Goal: Navigation & Orientation: Go to known website

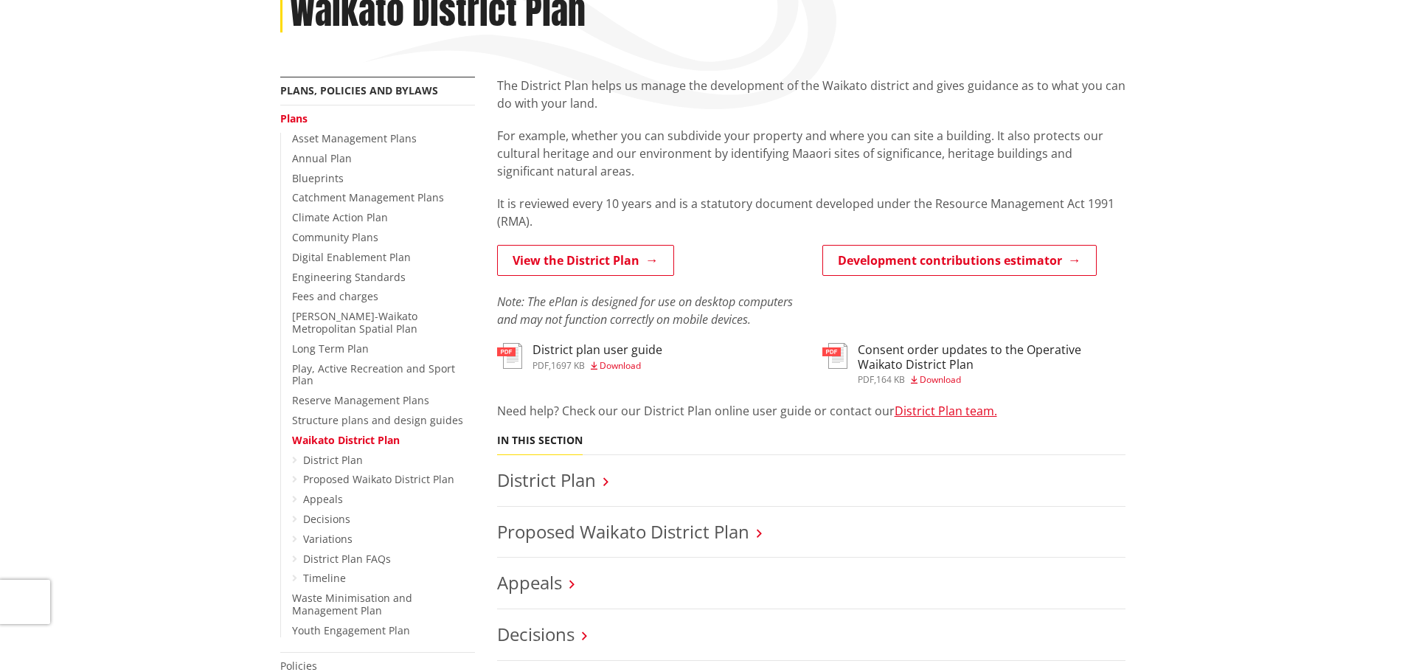
scroll to position [221, 0]
click at [594, 257] on link "View the District Plan" at bounding box center [585, 260] width 177 height 31
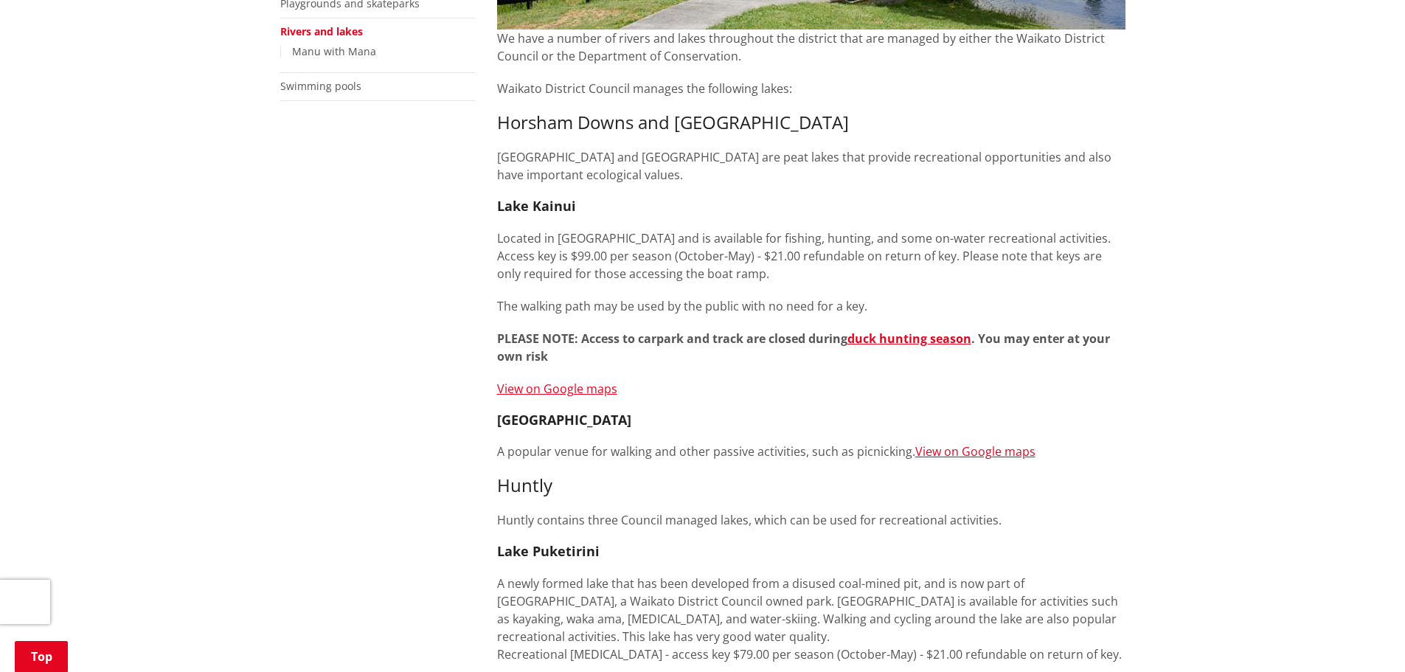
scroll to position [369, 0]
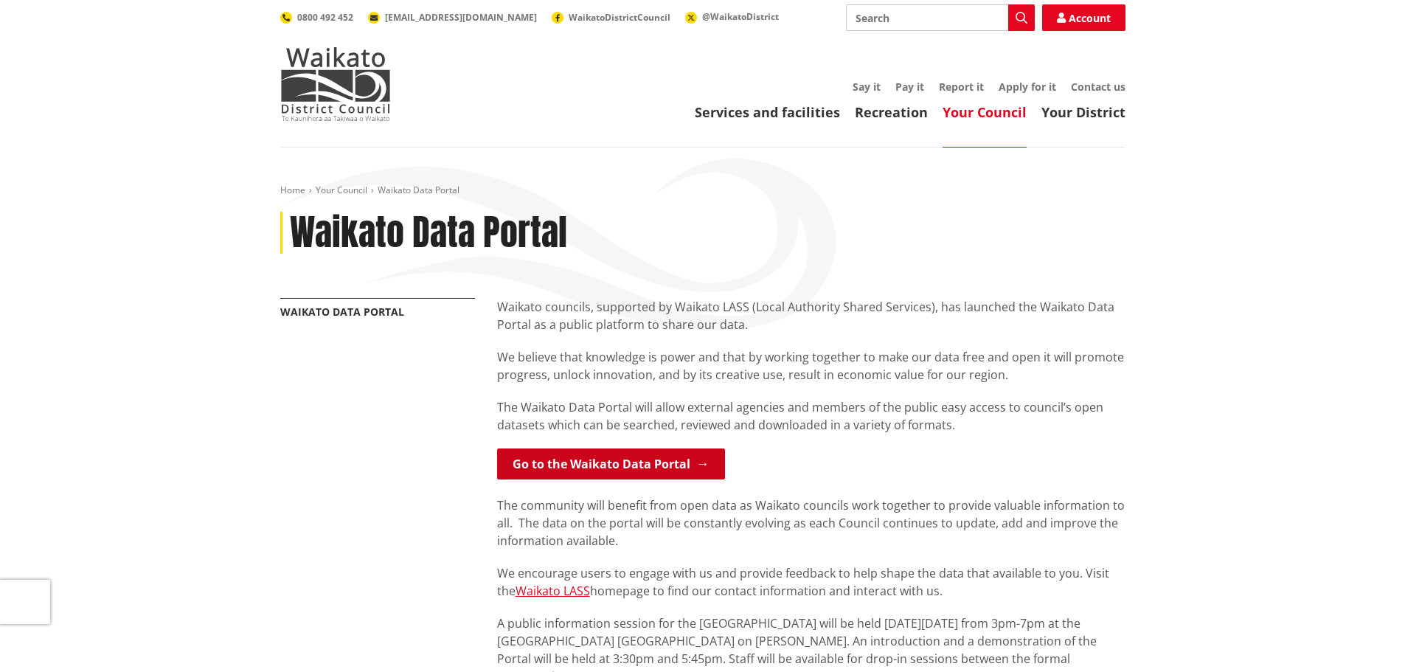
click at [552, 464] on link "Go to the Waikato Data Portal" at bounding box center [611, 463] width 228 height 31
